Goal: Answer question/provide support

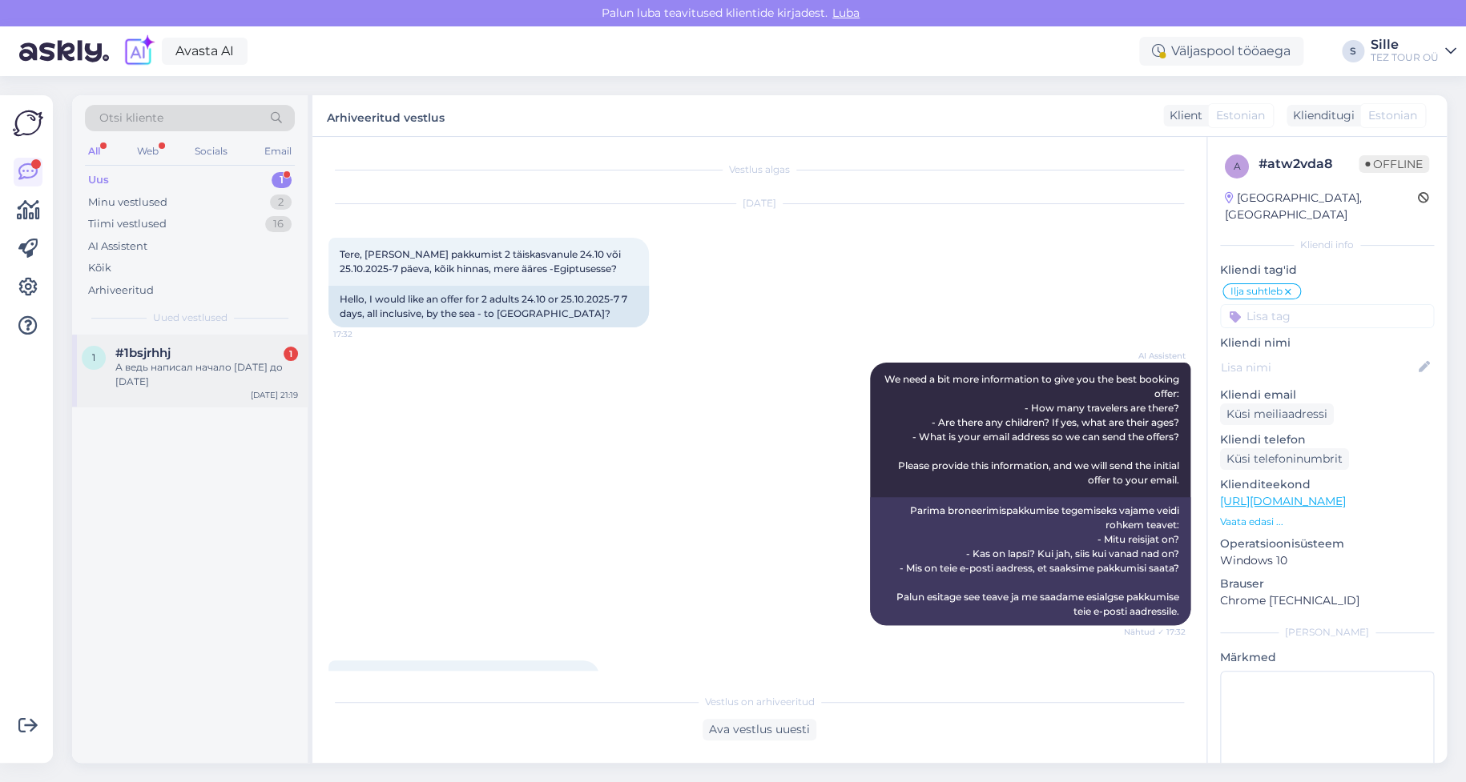
click at [135, 365] on div "А ведь написал начало [DATE] до [DATE]" at bounding box center [206, 374] width 183 height 29
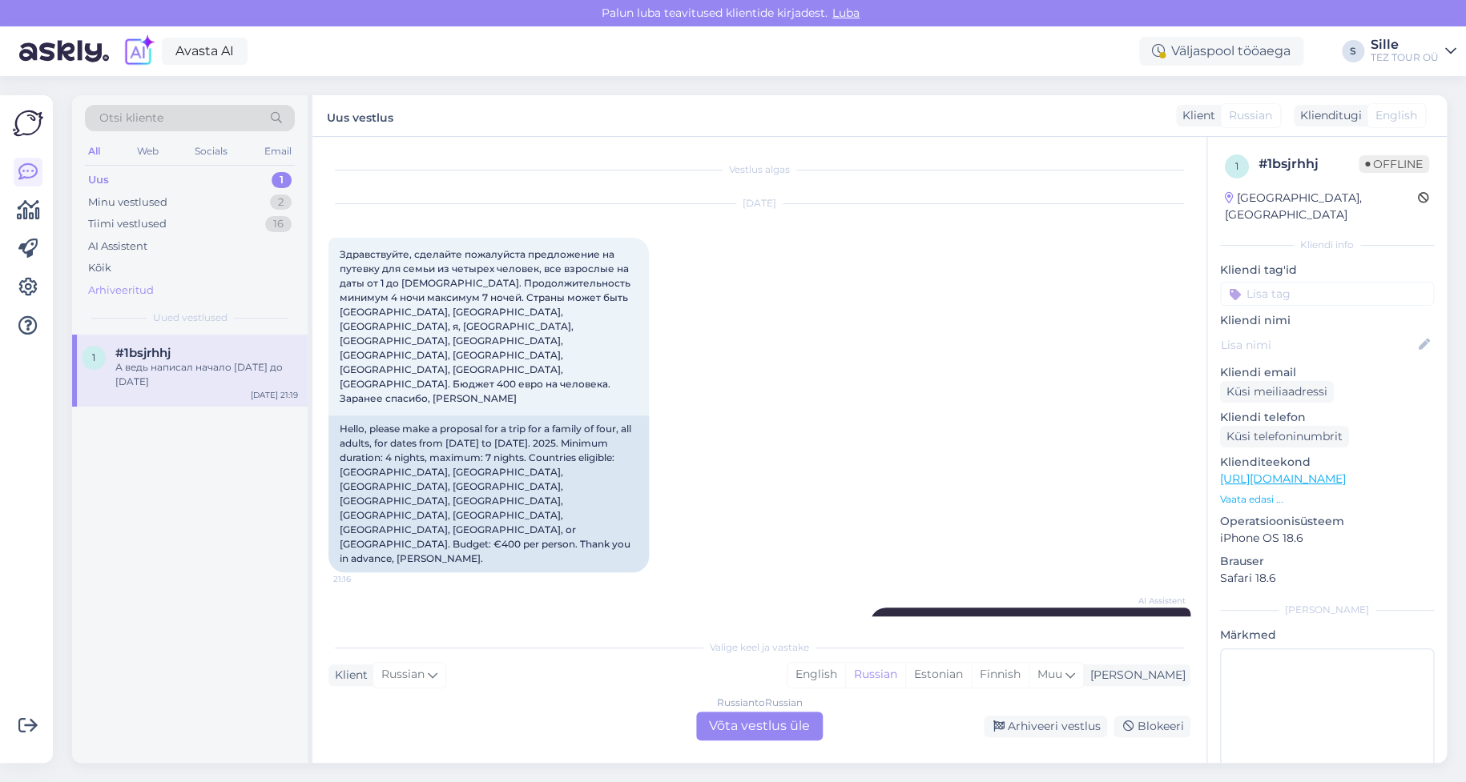
scroll to position [674, 0]
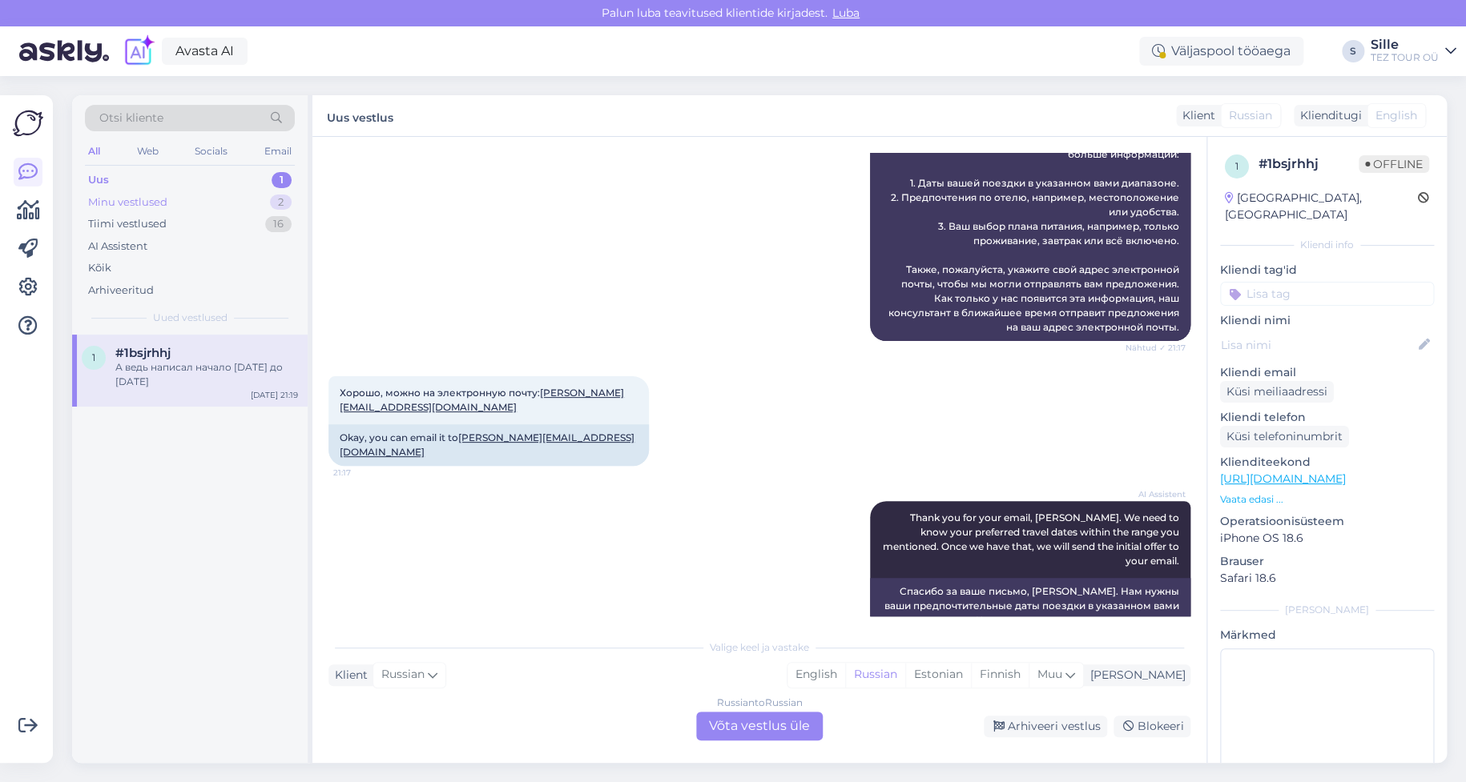
click at [130, 198] on div "Minu vestlused" at bounding box center [127, 203] width 79 height 16
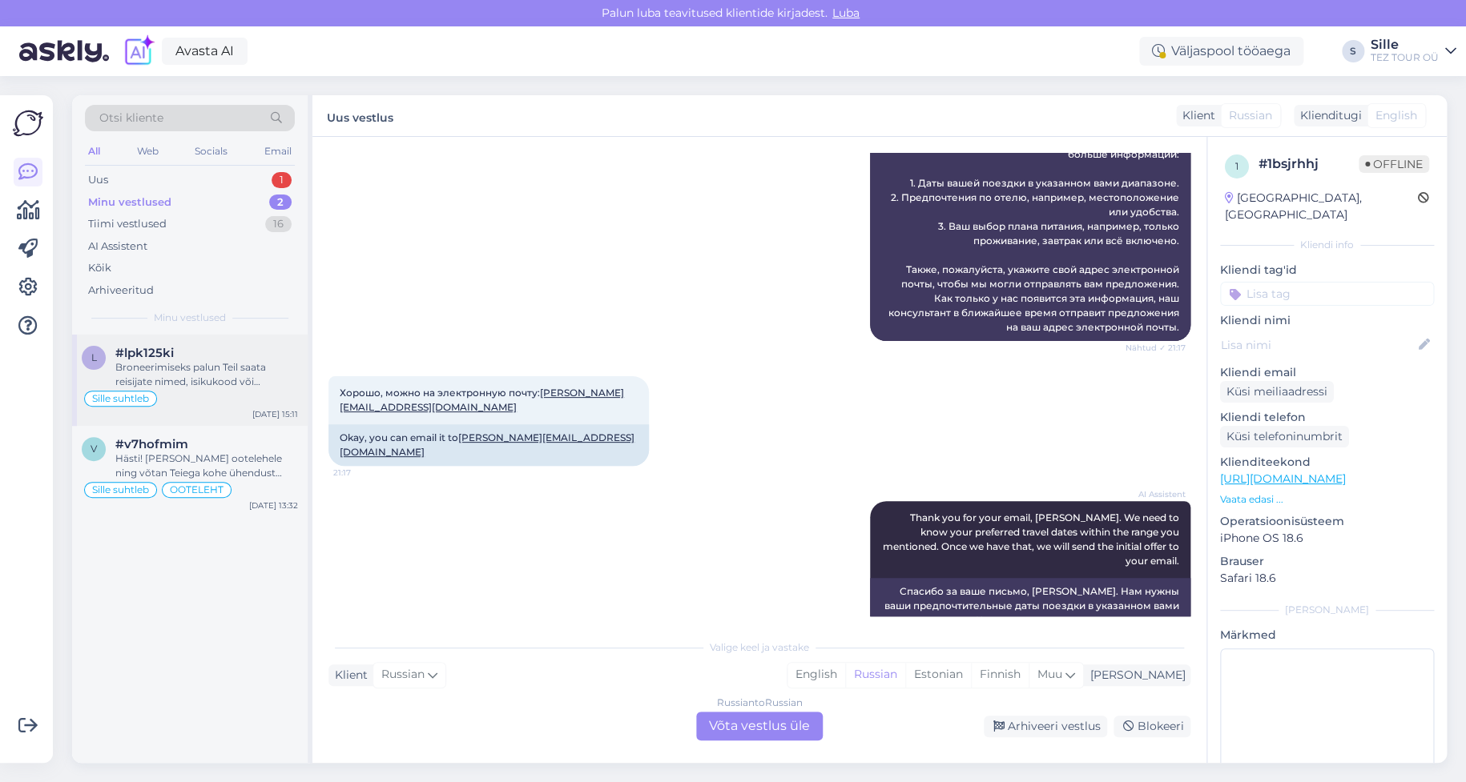
click at [210, 371] on div "Broneerimiseks palun Teil saata reisijate nimed, isikukood või sünniaeg, reisid…" at bounding box center [206, 374] width 183 height 29
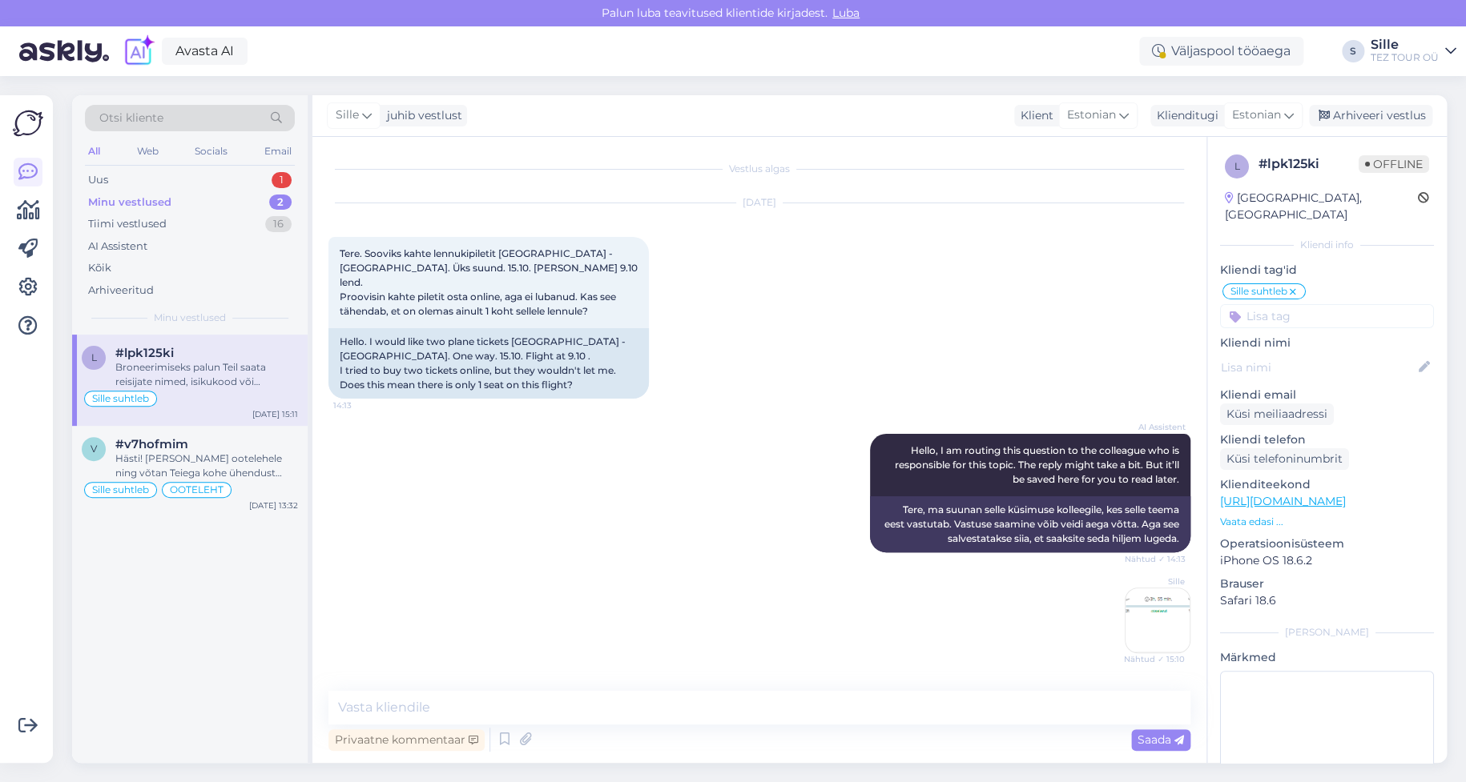
scroll to position [0, 0]
click at [1378, 119] on div "Arhiveeri vestlus" at bounding box center [1370, 116] width 123 height 22
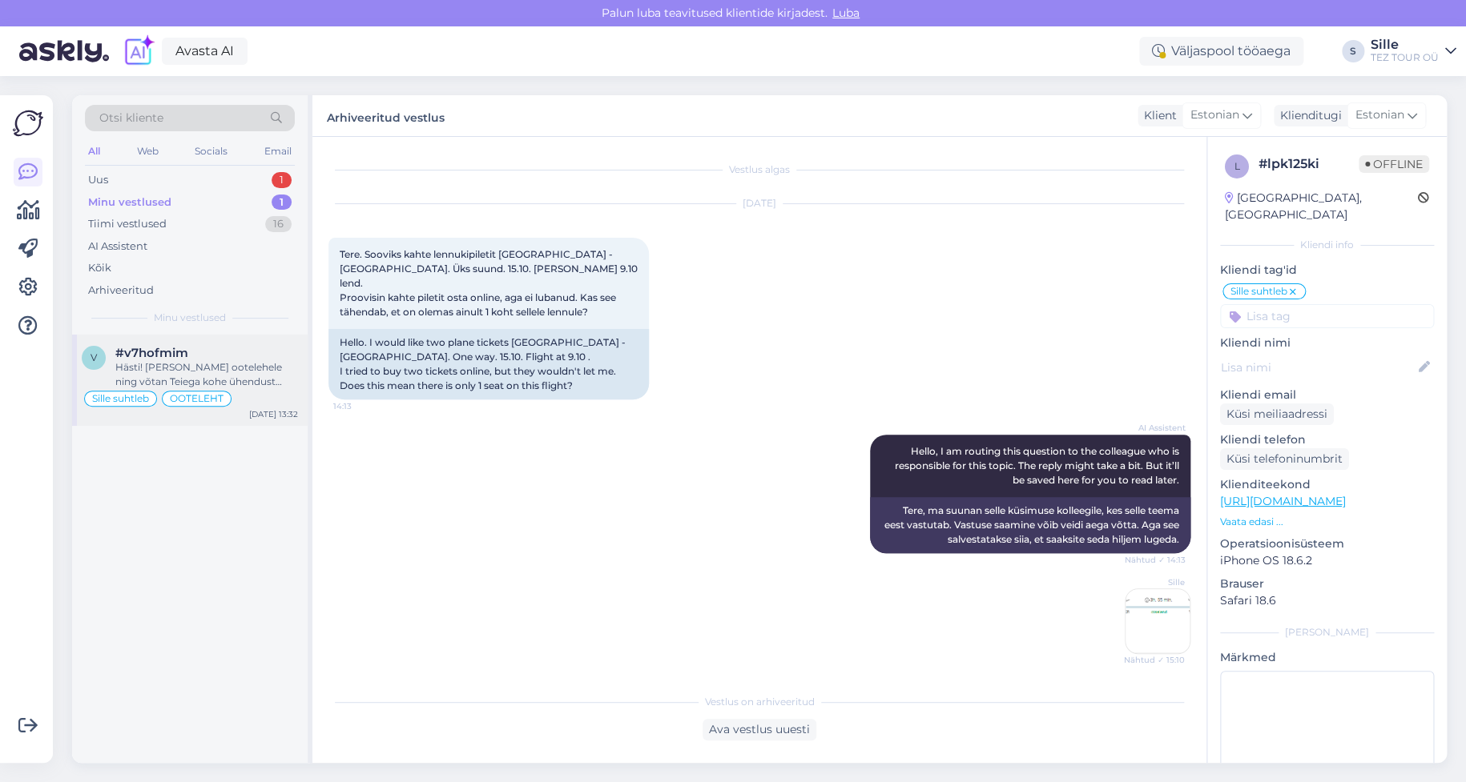
click at [179, 369] on div "Hästi! [PERSON_NAME] ootelehele ning võtan Teiega kohe ühendust [EMAIL_ADDRESS]…" at bounding box center [206, 374] width 183 height 29
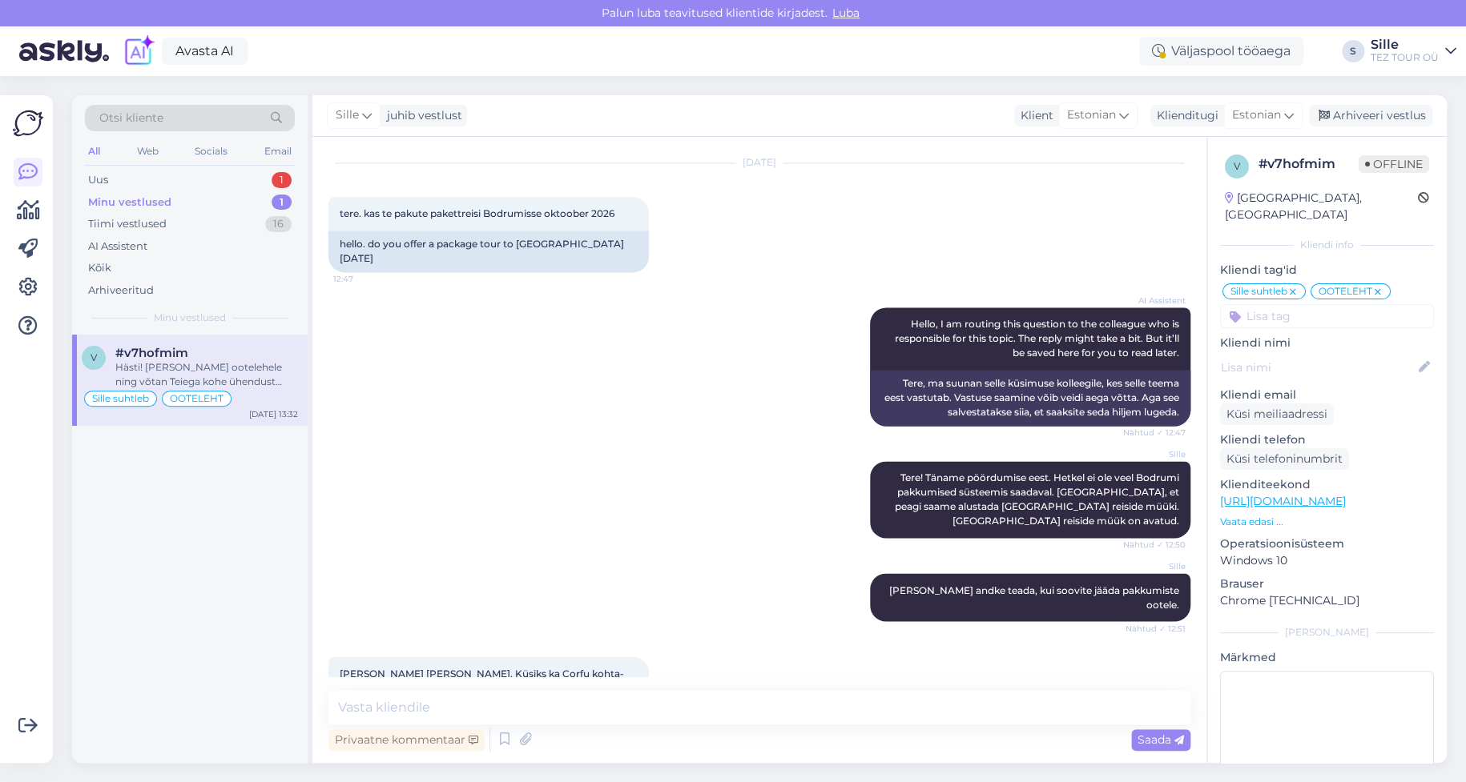
scroll to position [1089, 0]
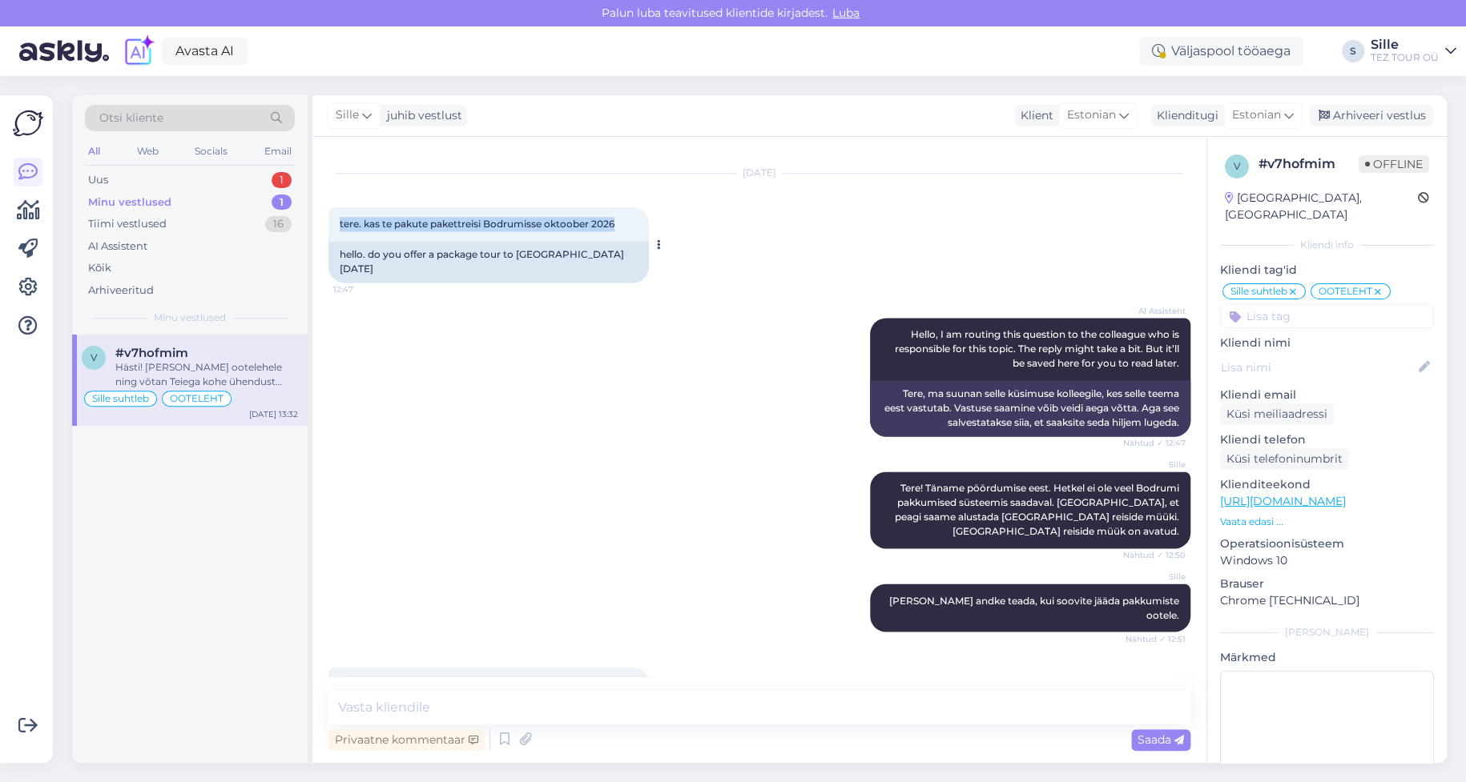
drag, startPoint x: 337, startPoint y: 173, endPoint x: 629, endPoint y: 195, distance: 293.2
click at [629, 207] on div "tere. kas te pakute pakettreisi Bodrumisse oktoober 2026 12:47" at bounding box center [488, 224] width 320 height 34
copy span "tere. kas te pakute pakettreisi Bodrumisse oktoober 2026"
click at [1131, 653] on div "[PERSON_NAME] [PERSON_NAME]. Küsiks ka Corfu kohta- kas pakute oktoober 2026 [G…" at bounding box center [759, 690] width 862 height 83
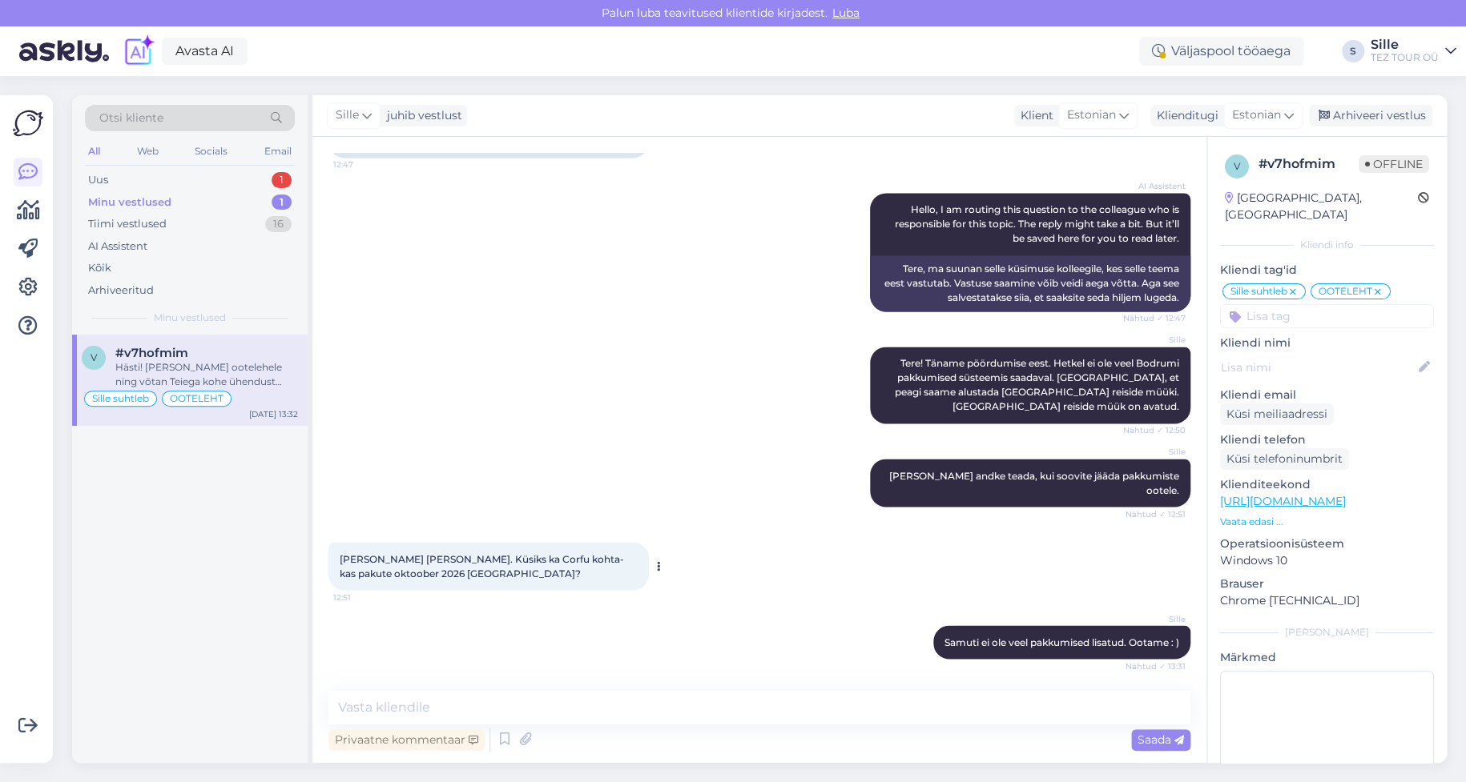
scroll to position [1249, 0]
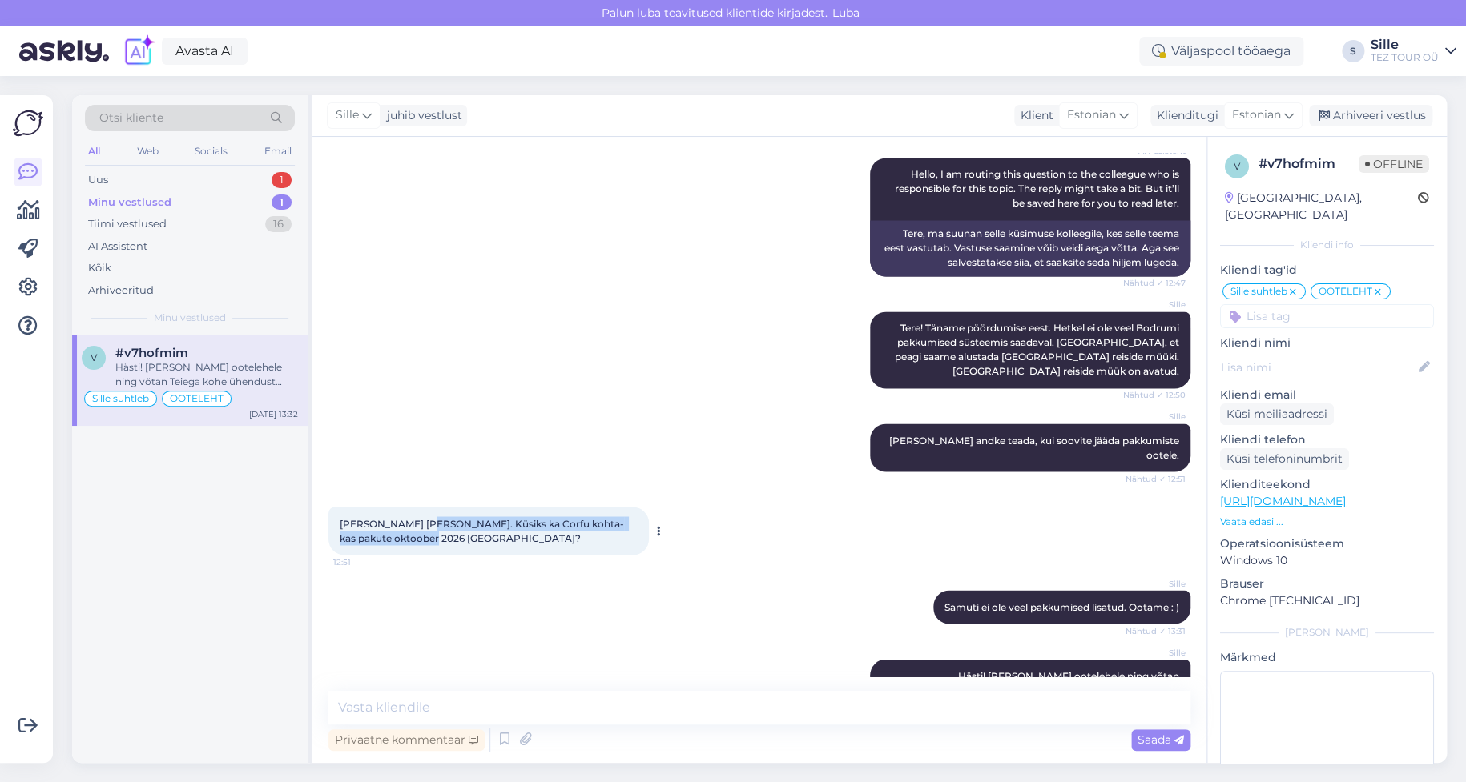
drag, startPoint x: 420, startPoint y: 475, endPoint x: 481, endPoint y: 505, distance: 68.0
click at [481, 507] on div "[PERSON_NAME] [PERSON_NAME]. Küsiks ka Corfu kohta- kas pakute oktoober 2026 [G…" at bounding box center [488, 531] width 320 height 48
copy span "Küsiks ka Corfu kohta- kas pakute oktoober 2026 Corfut?"
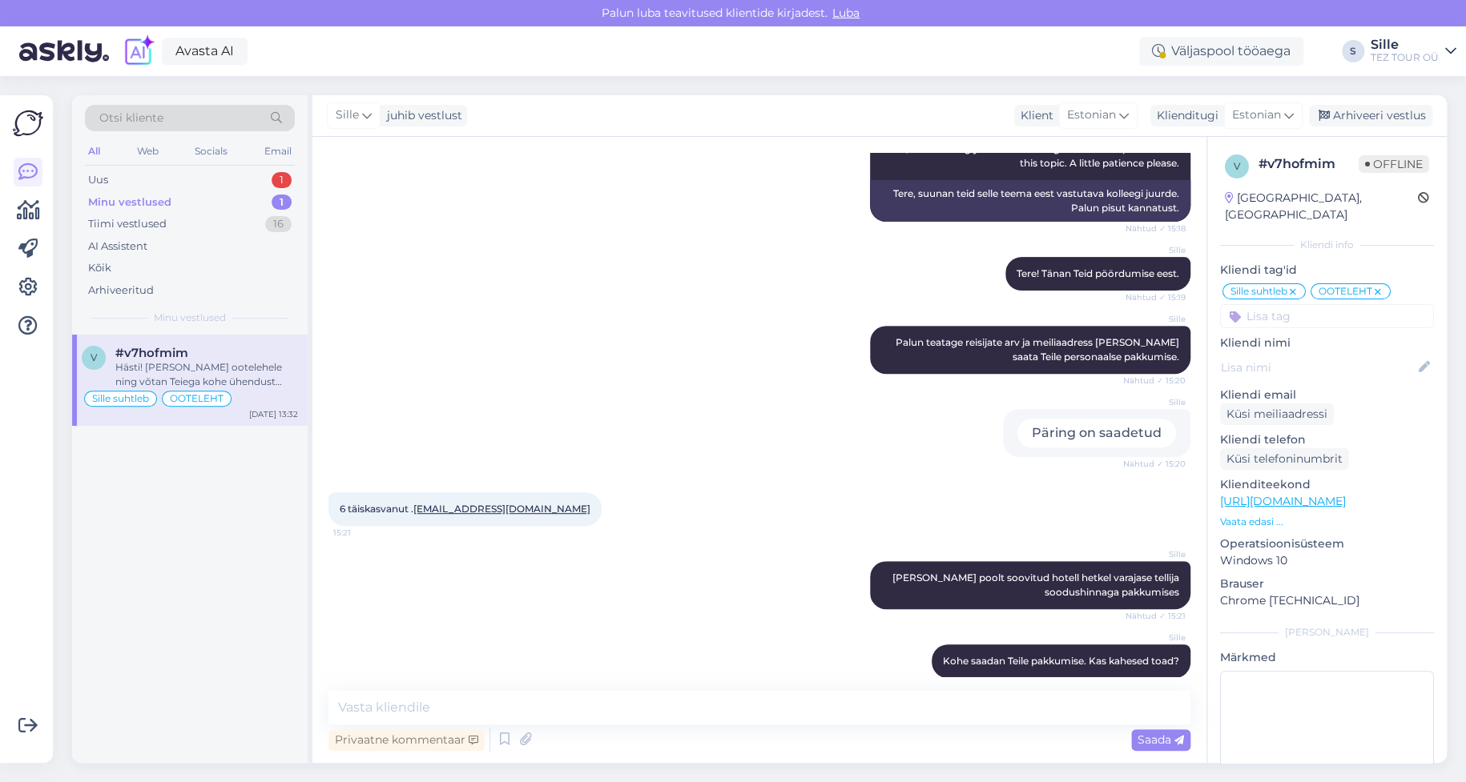
scroll to position [320, 0]
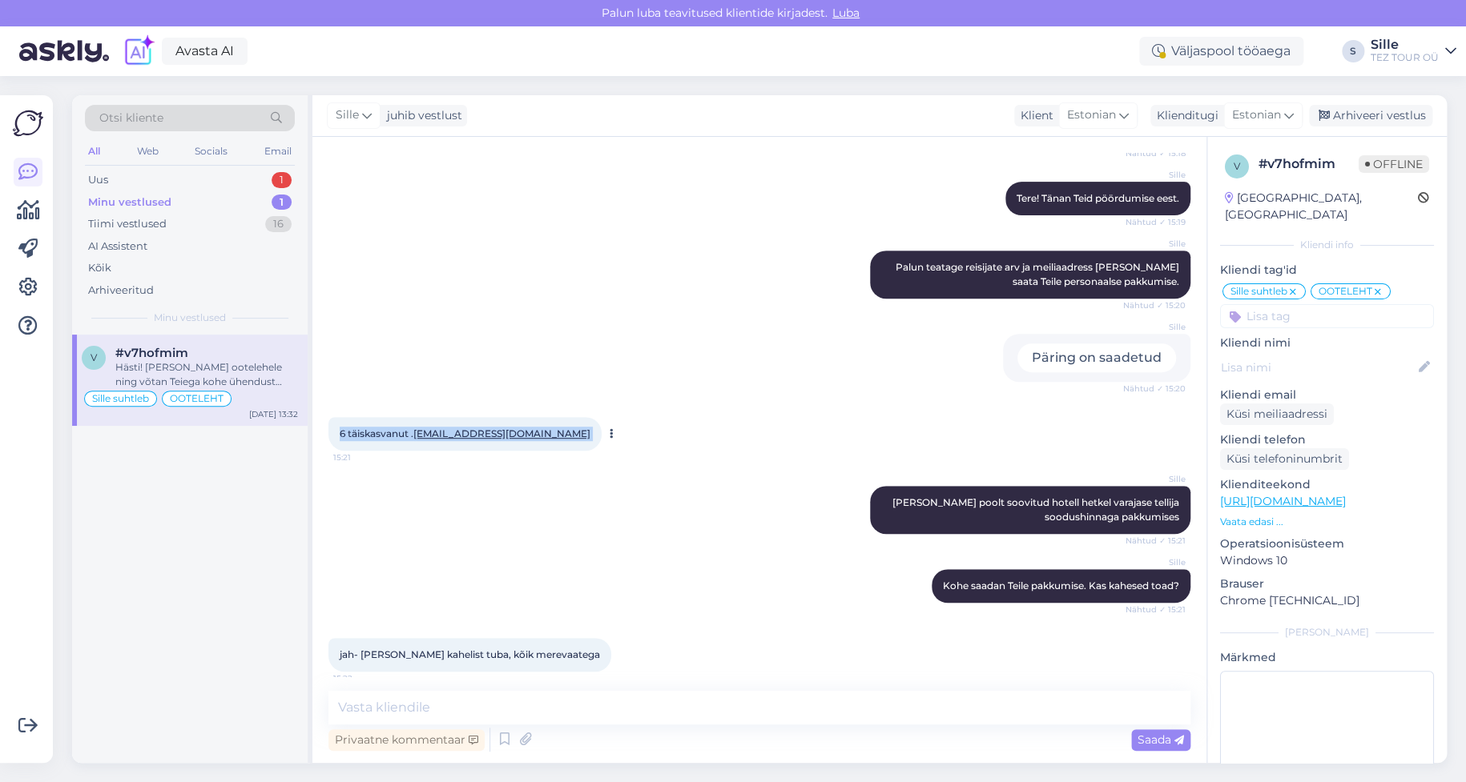
drag, startPoint x: 336, startPoint y: 415, endPoint x: 560, endPoint y: 423, distance: 223.6
click at [560, 423] on div "6 täiskasvanut . [EMAIL_ADDRESS][DOMAIN_NAME] 15:21" at bounding box center [464, 434] width 273 height 34
copy div "6 täiskasvanut . [EMAIL_ADDRESS][DOMAIN_NAME] 15:21"
drag, startPoint x: 361, startPoint y: 638, endPoint x: 452, endPoint y: 642, distance: 90.6
click at [451, 649] on span "jah- [PERSON_NAME] kahelist tuba, kõik merevaatega" at bounding box center [470, 655] width 260 height 12
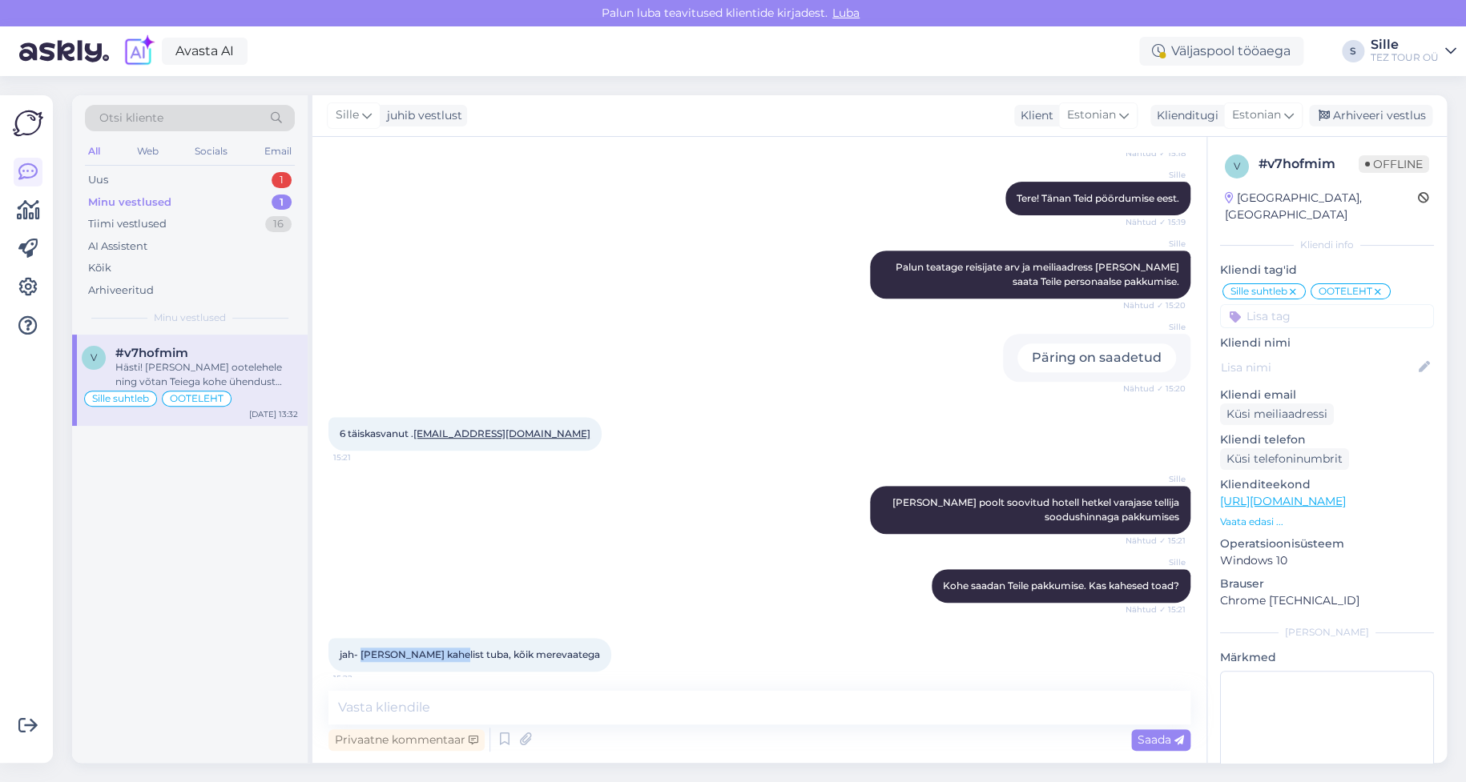
copy span "[PERSON_NAME] kahelist tuba"
click at [112, 176] on div "Uus 1" at bounding box center [190, 180] width 210 height 22
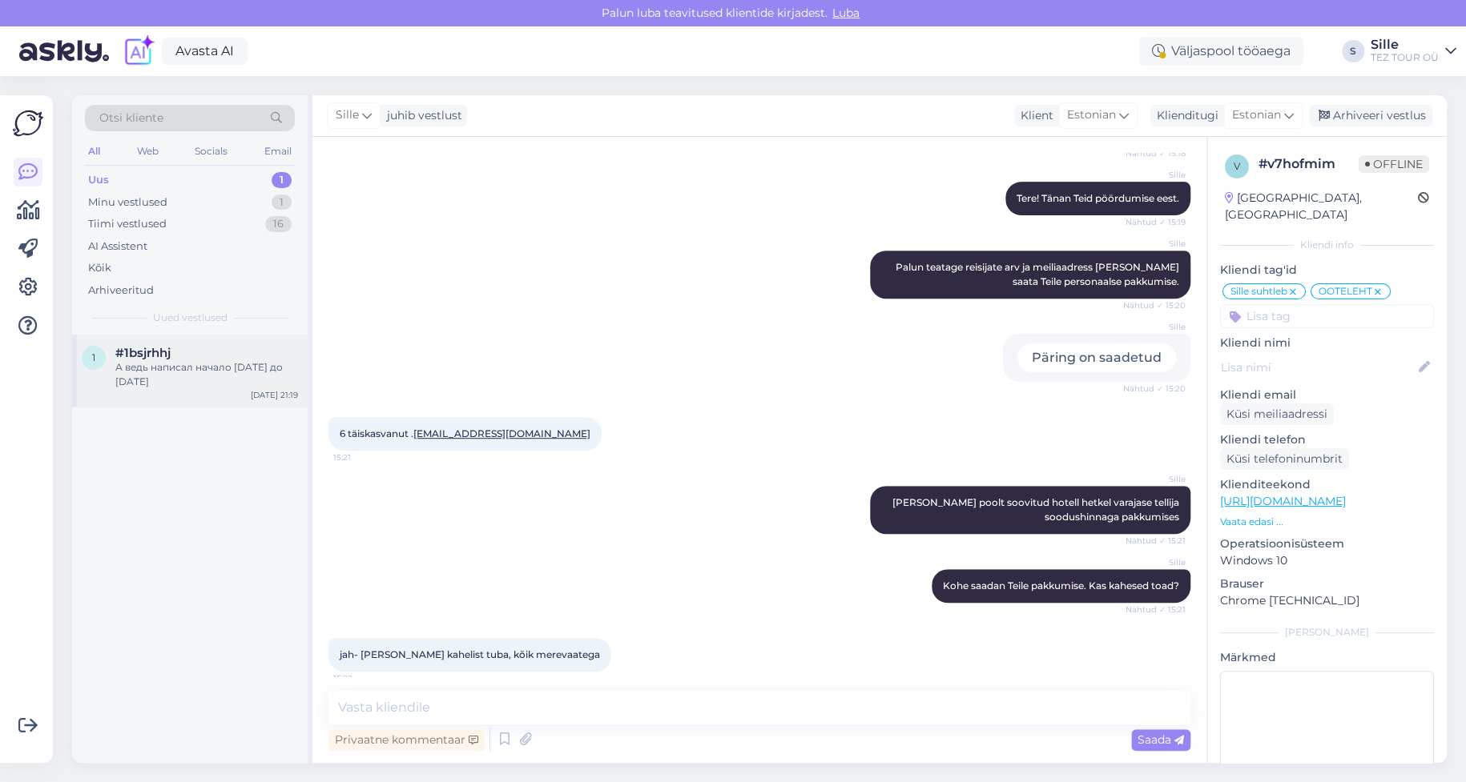
click at [193, 372] on div "А ведь написал начало [DATE] до [DATE]" at bounding box center [206, 374] width 183 height 29
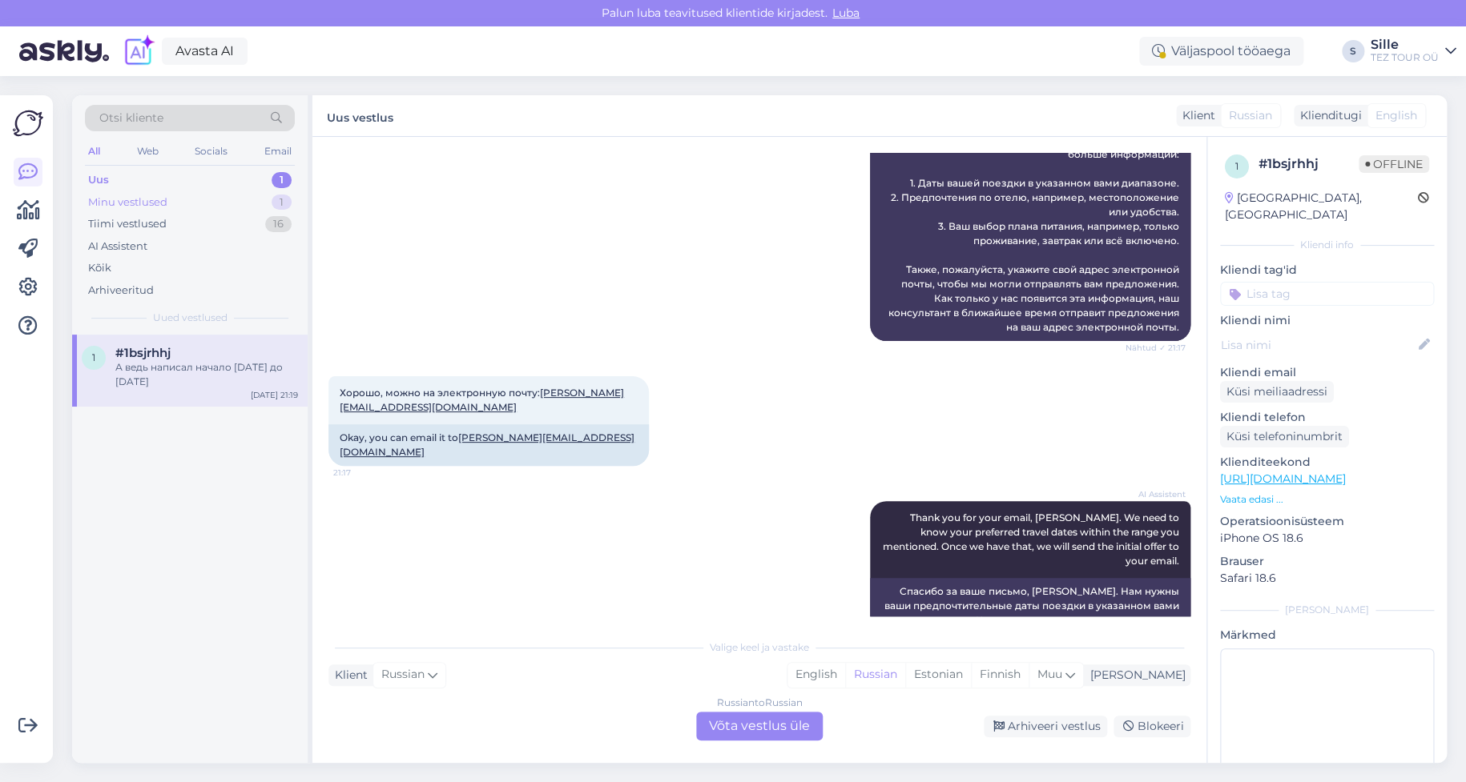
click at [141, 200] on div "Minu vestlused" at bounding box center [127, 203] width 79 height 16
click at [167, 378] on div "Hästi! [PERSON_NAME] ootelehele ning võtan Teiega kohe ühendust [EMAIL_ADDRESS]…" at bounding box center [206, 374] width 183 height 29
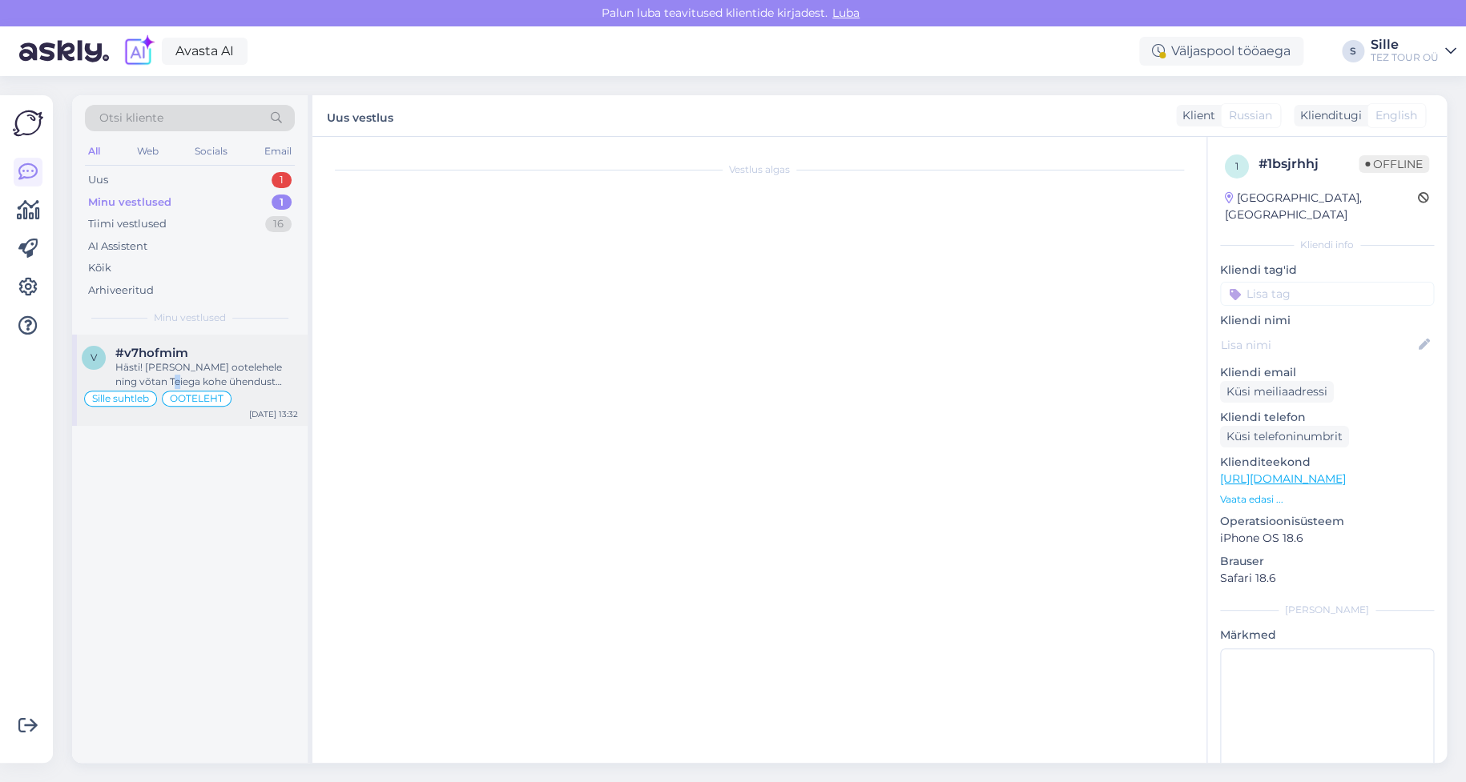
scroll to position [1253, 0]
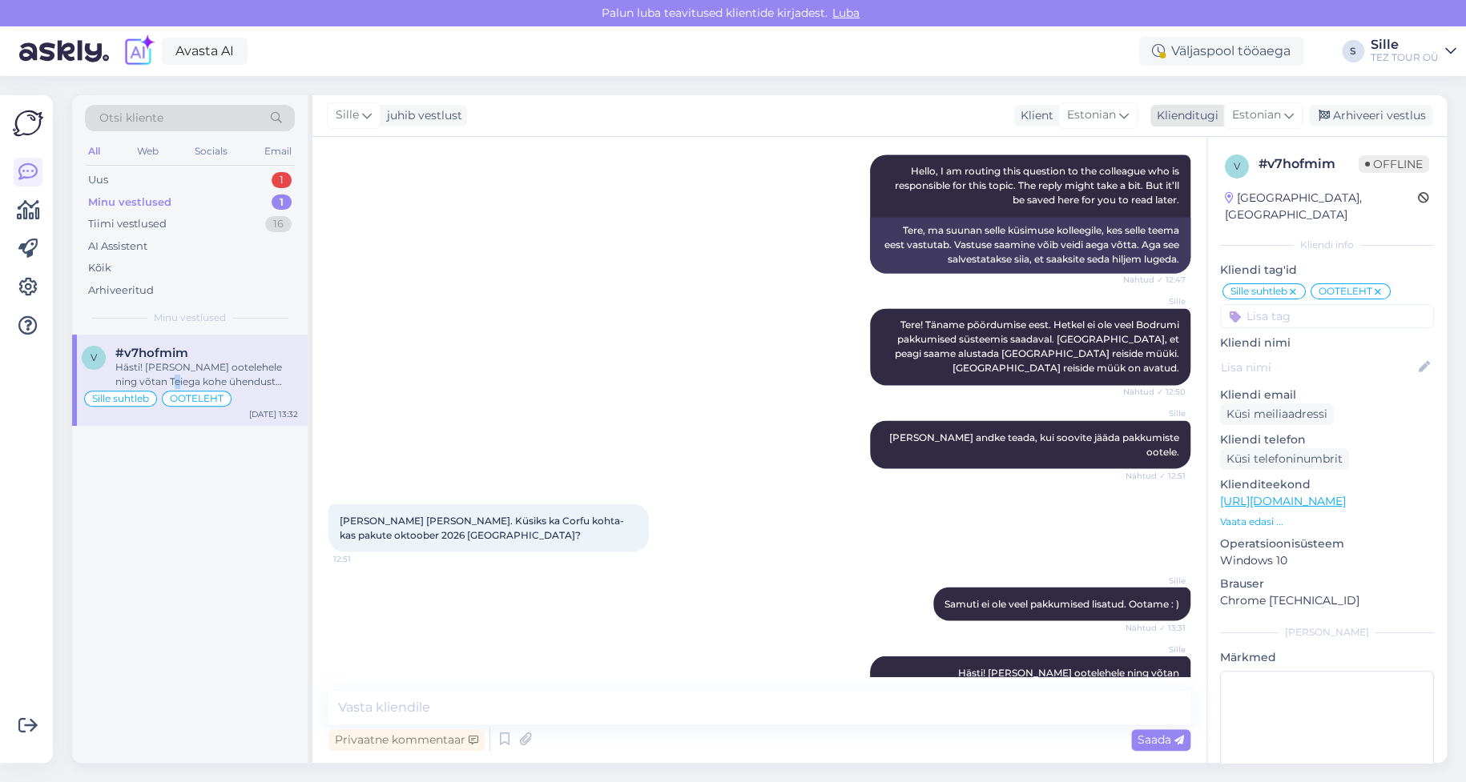
click at [1379, 120] on div "Arhiveeri vestlus" at bounding box center [1370, 116] width 123 height 22
